Goal: Transaction & Acquisition: Purchase product/service

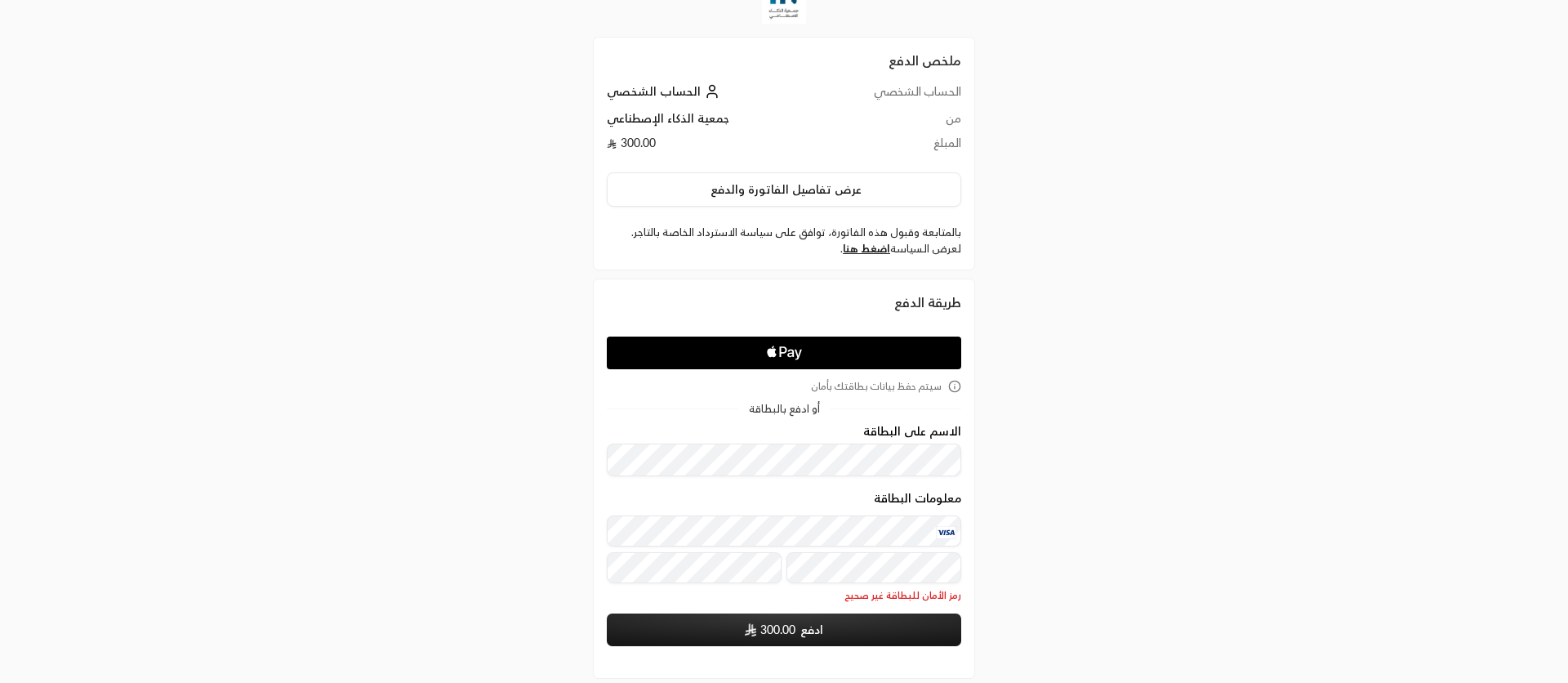
scroll to position [49, 0]
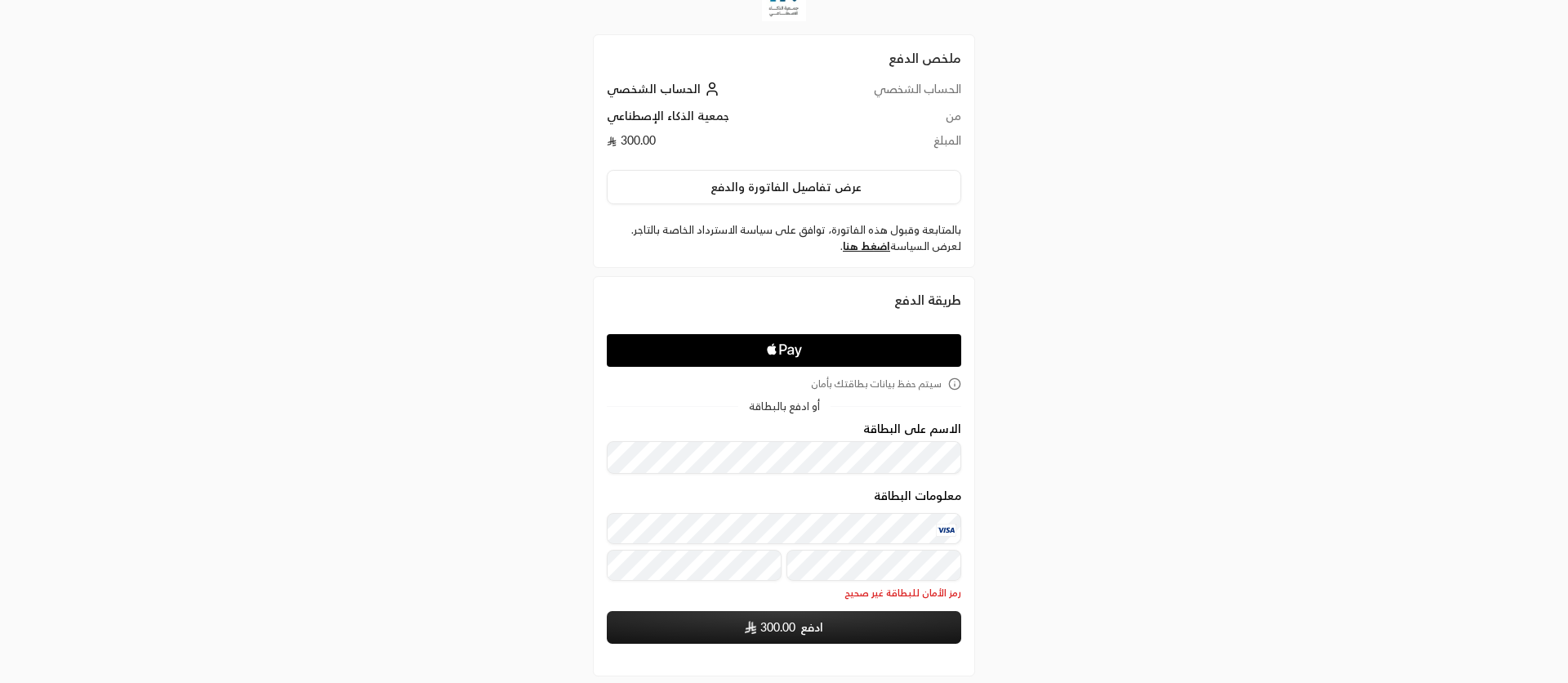
click at [771, 567] on div "معلومات البطاقة" at bounding box center [783, 546] width 355 height 67
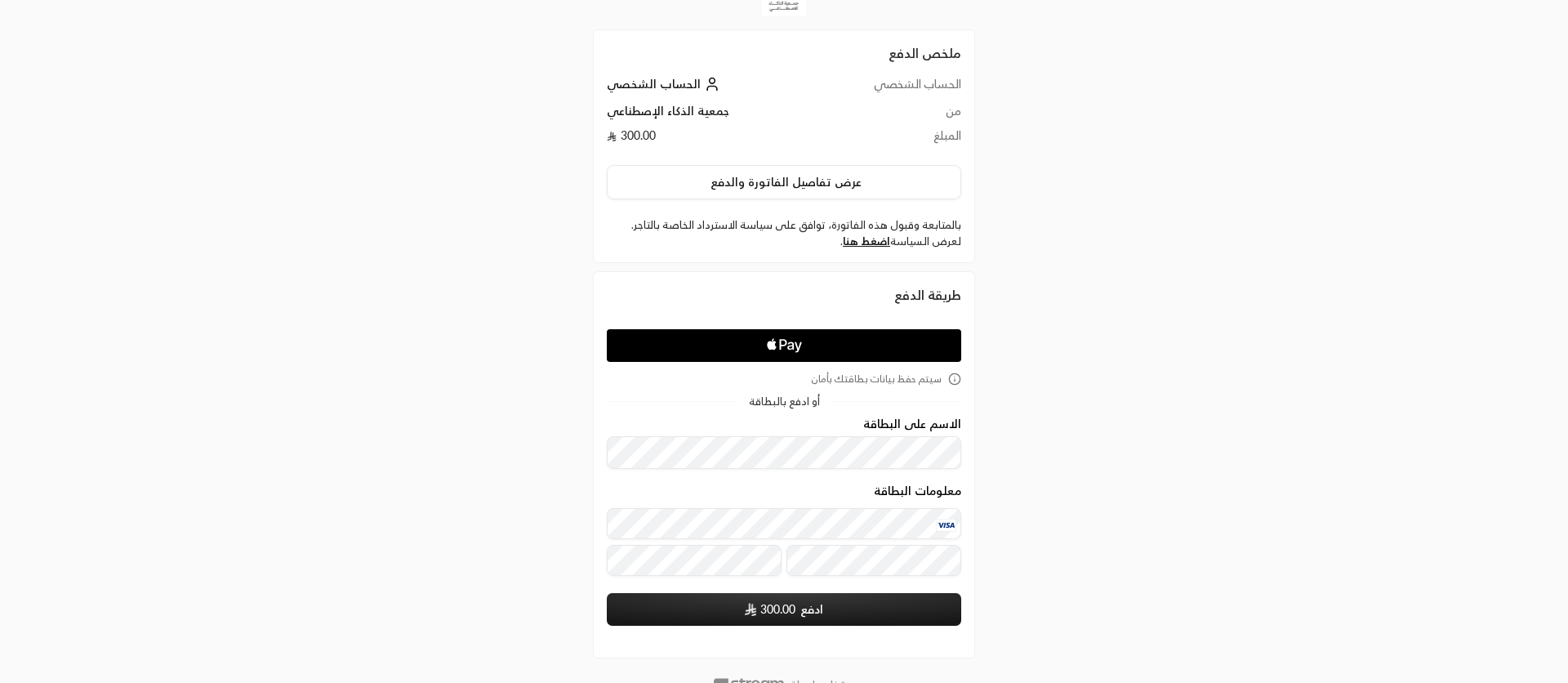
click at [817, 626] on div "سيتم حفظ بيانات بطاقتك بأمان أو ادفع بالبطاقة الاسم على البطاقة معلومات البطاقة…" at bounding box center [783, 476] width 355 height 318
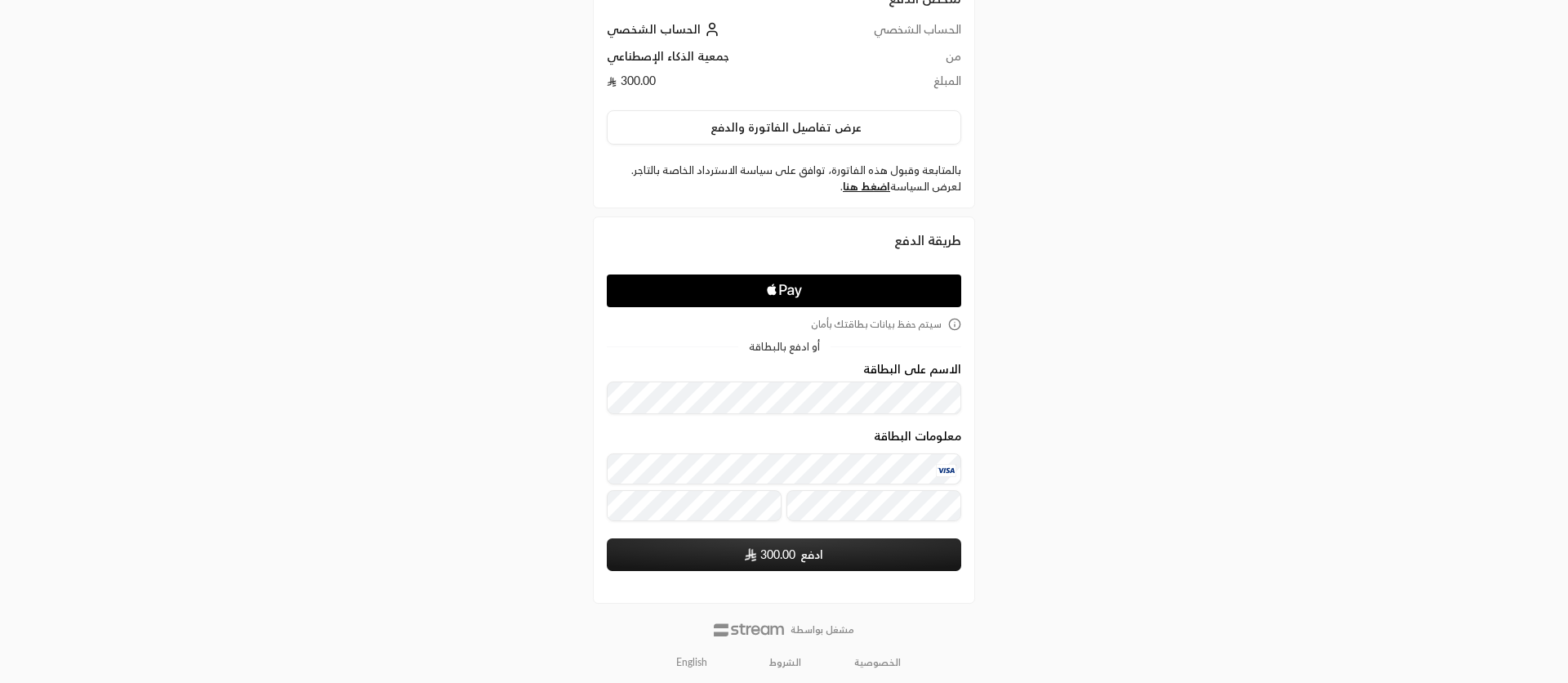
scroll to position [114, 0]
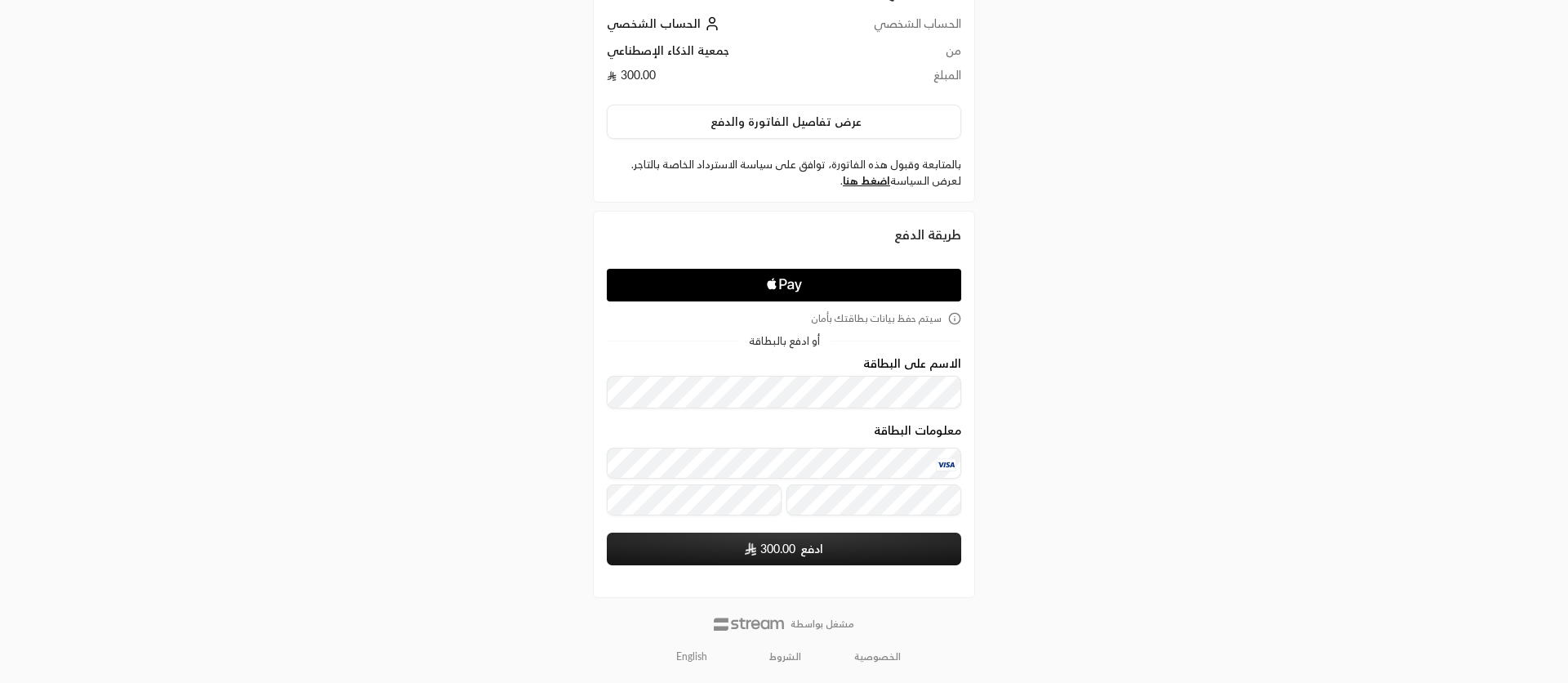
click at [777, 544] on span "300.00" at bounding box center [778, 549] width 36 height 16
